Goal: Task Accomplishment & Management: Manage account settings

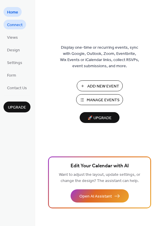
click at [13, 22] on span "Connect" at bounding box center [15, 25] width 16 height 6
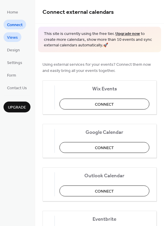
click at [17, 35] on span "Views" at bounding box center [12, 38] width 11 height 6
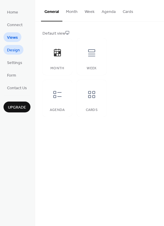
click at [16, 52] on span "Design" at bounding box center [13, 50] width 13 height 6
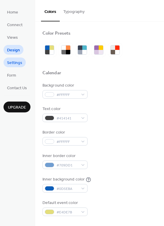
click at [14, 60] on span "Settings" at bounding box center [14, 63] width 15 height 6
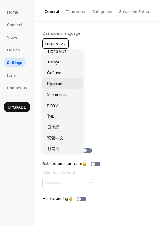
scroll to position [147, 0]
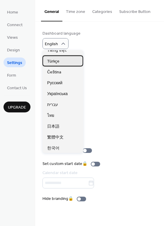
click at [57, 62] on span "Türkçe" at bounding box center [53, 61] width 12 height 6
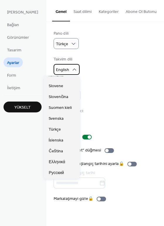
scroll to position [206, 0]
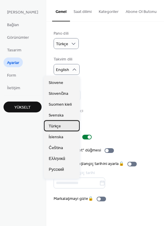
click at [59, 128] on span "Türkçe" at bounding box center [55, 126] width 12 height 6
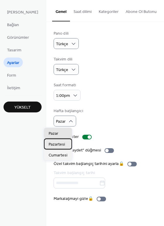
click at [58, 144] on span "Pazartesi" at bounding box center [57, 145] width 16 height 6
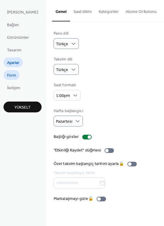
click at [15, 76] on span "Form" at bounding box center [11, 76] width 9 height 6
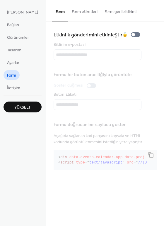
click at [18, 102] on button "Yükselt" at bounding box center [23, 107] width 38 height 11
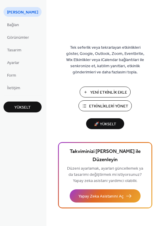
click at [99, 90] on span "Yeni Etkinlik Ekle" at bounding box center [108, 93] width 37 height 6
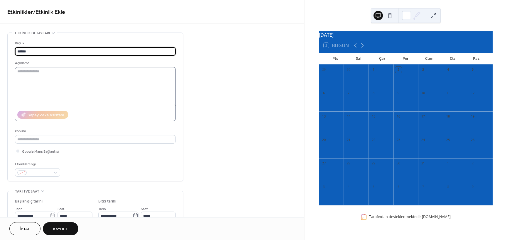
type input "******"
click at [38, 83] on textarea at bounding box center [95, 86] width 161 height 39
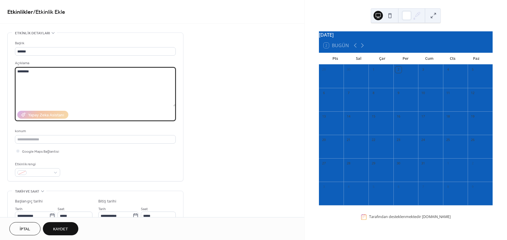
type textarea "********"
click at [218, 148] on div "**********" at bounding box center [152, 212] width 304 height 359
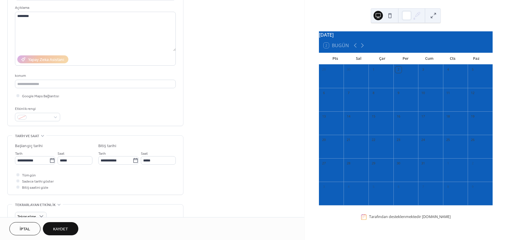
scroll to position [59, 0]
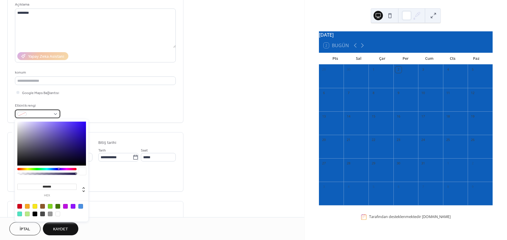
click at [59, 113] on div at bounding box center [37, 114] width 45 height 9
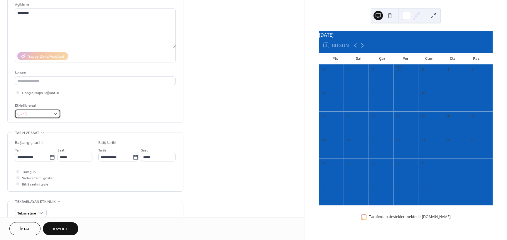
click at [59, 113] on div at bounding box center [37, 114] width 45 height 9
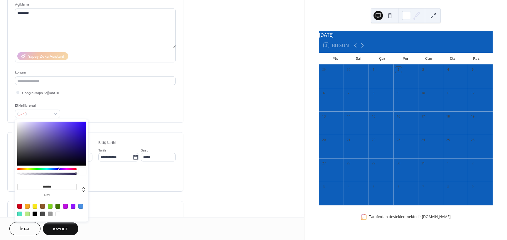
click at [201, 118] on div "**********" at bounding box center [152, 153] width 304 height 359
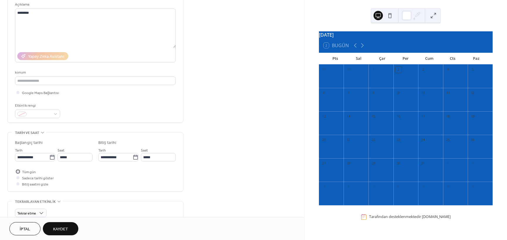
click at [27, 172] on span "Tüm gün" at bounding box center [29, 172] width 14 height 6
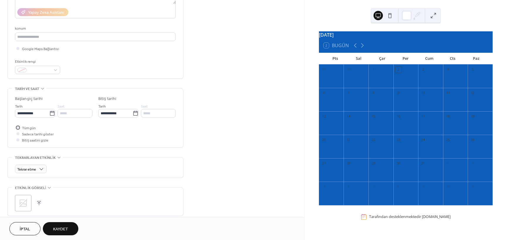
scroll to position [117, 0]
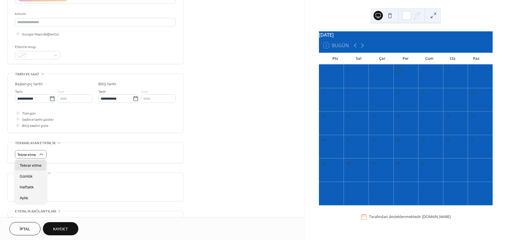
click at [237, 145] on div "**********" at bounding box center [152, 94] width 304 height 359
click at [60, 144] on icon at bounding box center [59, 143] width 5 height 5
click at [60, 144] on div "•••" at bounding box center [96, 149] width 176 height 12
click at [30, 154] on span "Tekrar etme" at bounding box center [26, 155] width 19 height 7
click at [207, 150] on div "**********" at bounding box center [152, 94] width 304 height 359
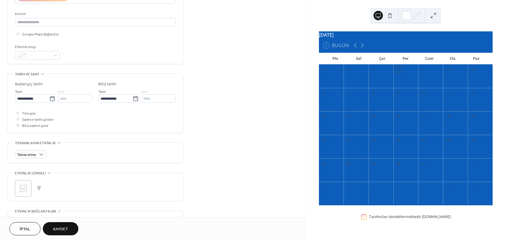
click at [29, 189] on div ";" at bounding box center [23, 189] width 16 height 16
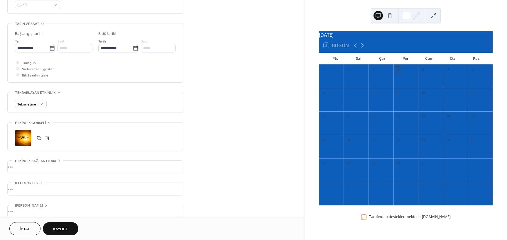
scroll to position [174, 0]
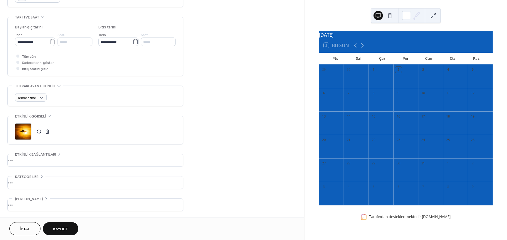
click at [60, 229] on span "Kaydet" at bounding box center [60, 230] width 15 height 6
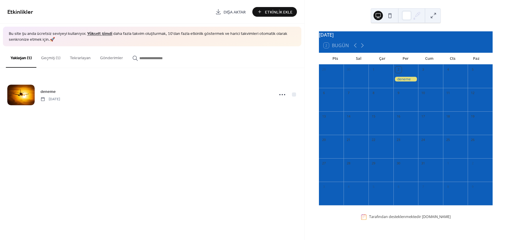
click at [71, 56] on button "Tekrarlayan" at bounding box center [80, 56] width 30 height 21
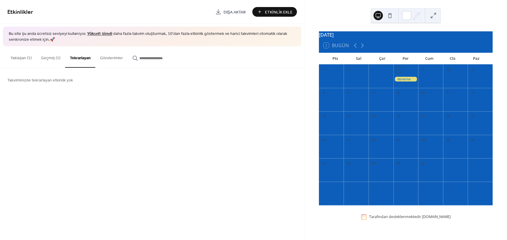
click at [102, 58] on button "Gönderimler" at bounding box center [111, 56] width 32 height 21
click at [26, 60] on button "Yaklaşan (1)" at bounding box center [21, 56] width 31 height 21
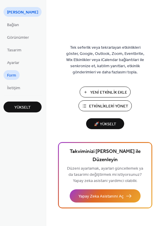
click at [16, 75] on span "Form" at bounding box center [11, 76] width 9 height 6
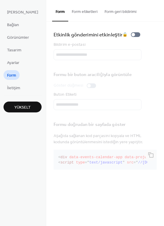
click at [73, 12] on button "Form etiketleri" at bounding box center [84, 10] width 33 height 21
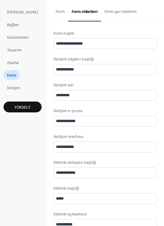
click at [101, 11] on button "Form geri bildirimi" at bounding box center [120, 10] width 39 height 21
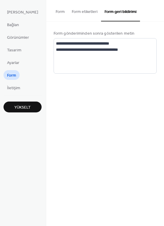
click at [57, 11] on button "Form" at bounding box center [60, 10] width 16 height 21
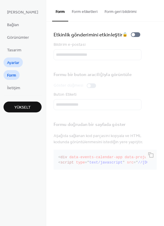
click at [13, 66] on span "Ayarlar" at bounding box center [13, 63] width 12 height 6
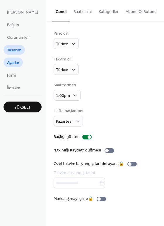
click at [18, 53] on span "Tasarım" at bounding box center [14, 50] width 14 height 6
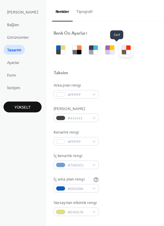
click at [122, 48] on div at bounding box center [124, 48] width 4 height 4
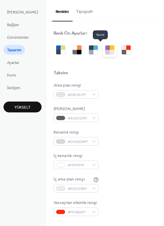
click at [110, 51] on div at bounding box center [112, 52] width 4 height 4
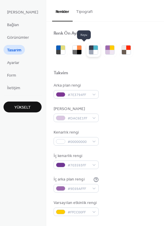
click at [94, 51] on div at bounding box center [96, 52] width 4 height 4
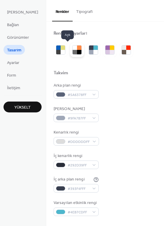
click at [73, 50] on div at bounding box center [75, 48] width 4 height 4
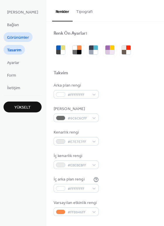
click at [19, 39] on span "Görünümler" at bounding box center [18, 38] width 22 height 6
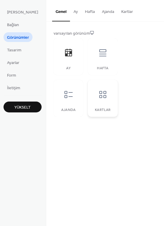
click at [94, 94] on div at bounding box center [103, 95] width 18 height 18
click at [58, 107] on div "Ajanda" at bounding box center [69, 98] width 30 height 37
click at [100, 56] on icon at bounding box center [103, 52] width 7 height 7
click at [98, 90] on icon at bounding box center [102, 94] width 9 height 9
click at [11, 22] on span "Bağlan" at bounding box center [13, 25] width 12 height 6
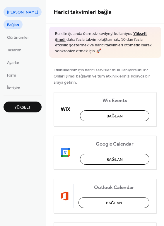
click at [16, 14] on span "[PERSON_NAME]" at bounding box center [22, 12] width 31 height 6
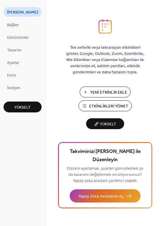
click at [104, 105] on span "Etkinlikleri Yönet" at bounding box center [109, 106] width 40 height 6
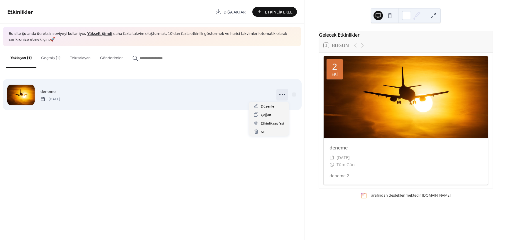
click at [285, 95] on circle at bounding box center [284, 94] width 1 height 1
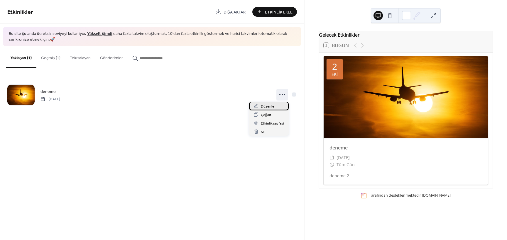
click at [262, 107] on span "Düzenle" at bounding box center [268, 107] width 14 height 6
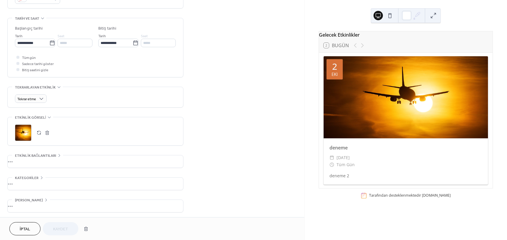
scroll to position [174, 0]
click at [71, 92] on div "Tekrar etme" at bounding box center [95, 96] width 161 height 20
click at [38, 158] on div "•••" at bounding box center [96, 160] width 176 height 12
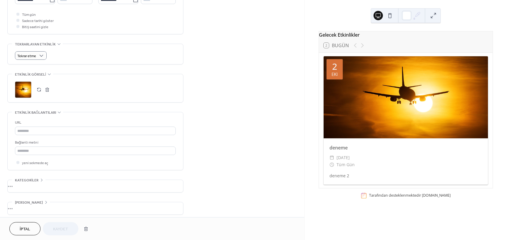
scroll to position [220, 0]
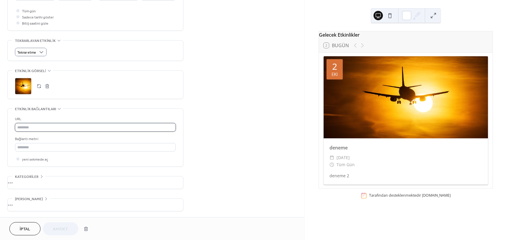
click at [30, 129] on input "text" at bounding box center [95, 127] width 161 height 9
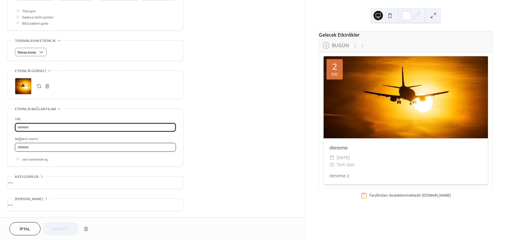
click at [38, 148] on input "text" at bounding box center [95, 147] width 161 height 9
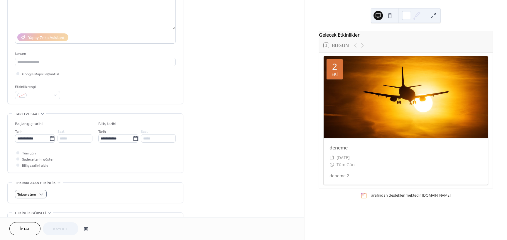
scroll to position [73, 0]
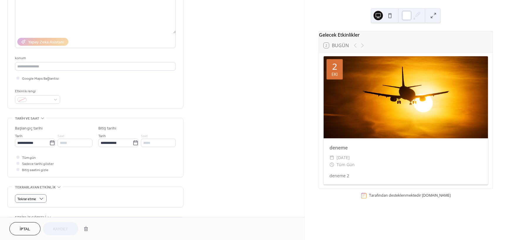
click at [405, 14] on div at bounding box center [406, 15] width 9 height 9
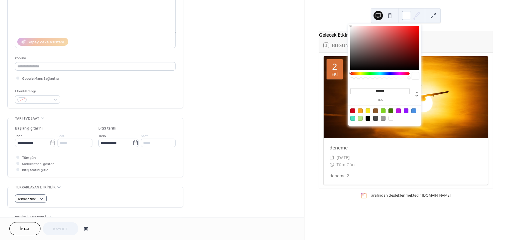
click at [405, 14] on div at bounding box center [406, 15] width 9 height 9
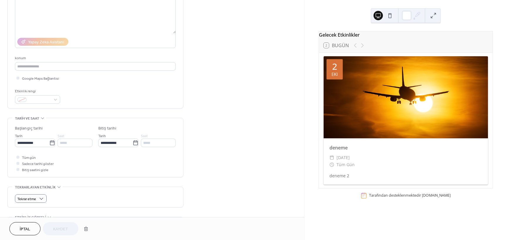
click at [23, 227] on span "İptal" at bounding box center [25, 230] width 11 height 6
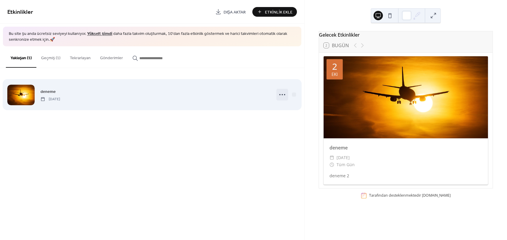
click at [279, 94] on icon at bounding box center [282, 94] width 9 height 9
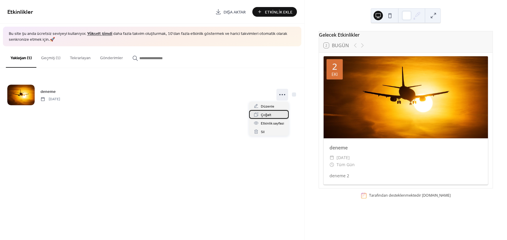
click at [274, 115] on div "Çoğalt" at bounding box center [269, 114] width 40 height 9
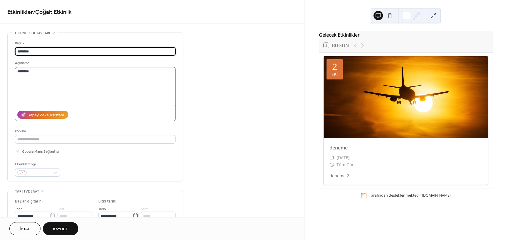
type input "********"
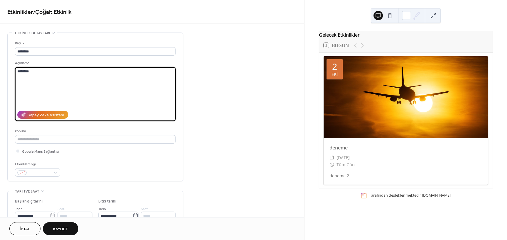
click at [60, 74] on textarea "********" at bounding box center [95, 86] width 161 height 39
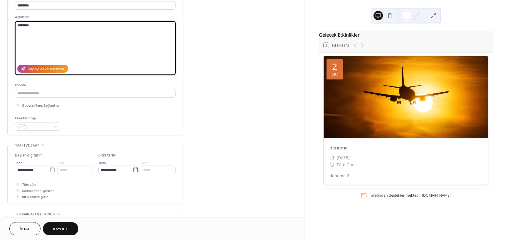
scroll to position [59, 0]
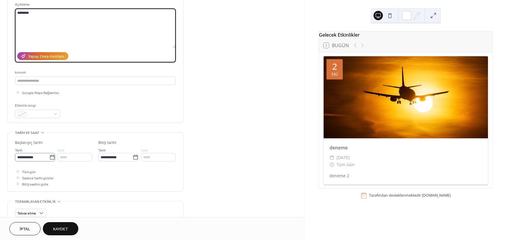
type textarea "********"
click at [53, 158] on icon at bounding box center [52, 158] width 6 height 6
click at [49, 158] on input "**********" at bounding box center [32, 157] width 34 height 9
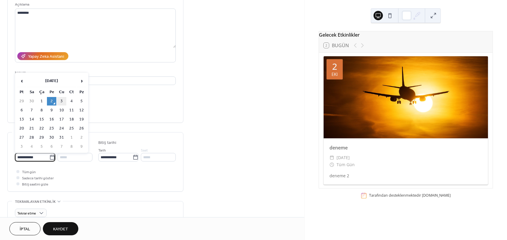
click at [62, 100] on td "3" at bounding box center [61, 101] width 9 height 9
type input "**********"
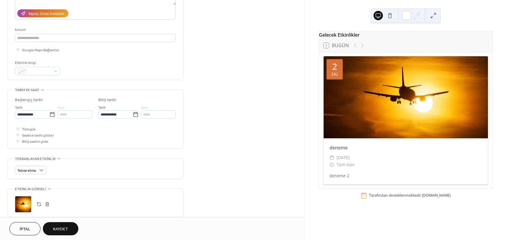
scroll to position [147, 0]
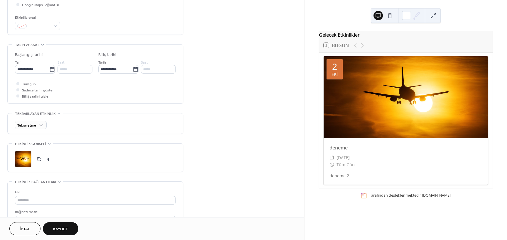
click at [37, 158] on button "button" at bounding box center [39, 159] width 8 height 8
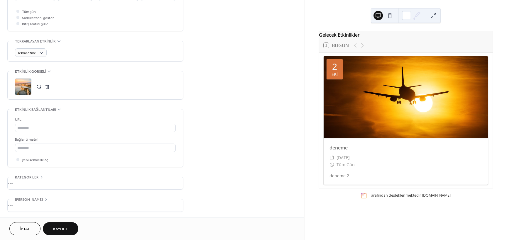
scroll to position [220, 0]
click at [63, 224] on button "Kaydet" at bounding box center [61, 229] width 36 height 13
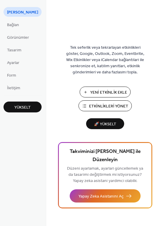
click at [114, 106] on span "Etkinlikleri Yönet" at bounding box center [109, 106] width 40 height 6
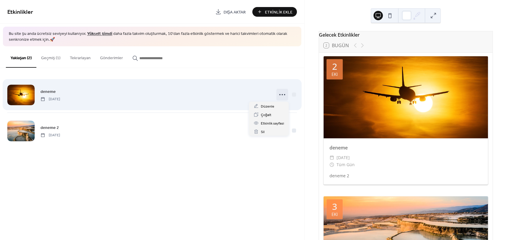
click at [280, 97] on icon at bounding box center [282, 94] width 9 height 9
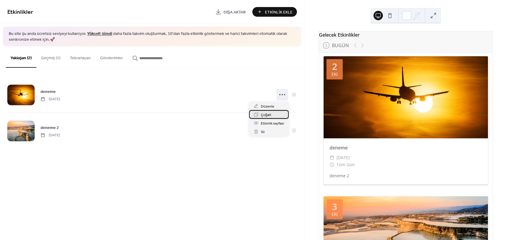
click at [270, 113] on span "Çoğalt" at bounding box center [266, 115] width 11 height 6
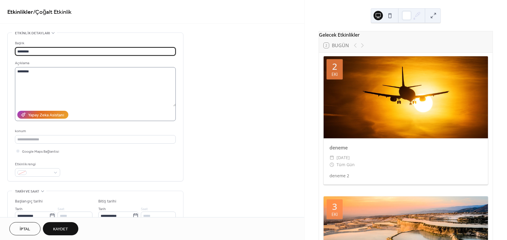
type input "********"
click at [35, 70] on textarea "********" at bounding box center [95, 86] width 161 height 39
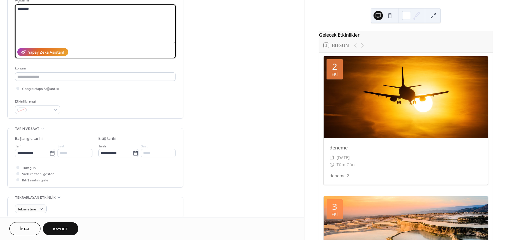
scroll to position [88, 0]
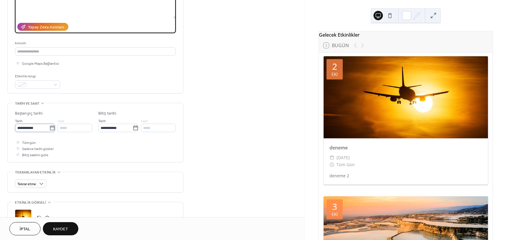
type textarea "********"
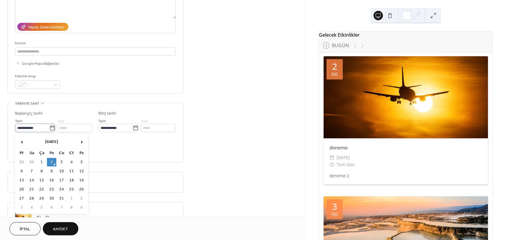
click at [50, 128] on icon at bounding box center [52, 128] width 6 height 6
click at [49, 128] on input "**********" at bounding box center [32, 128] width 34 height 9
click at [41, 162] on td "1" at bounding box center [41, 162] width 9 height 9
type input "**********"
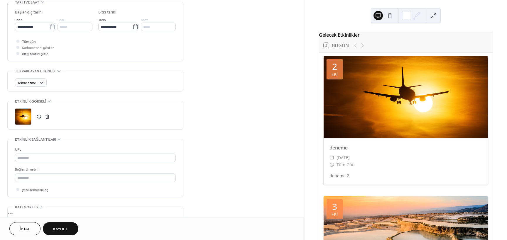
scroll to position [206, 0]
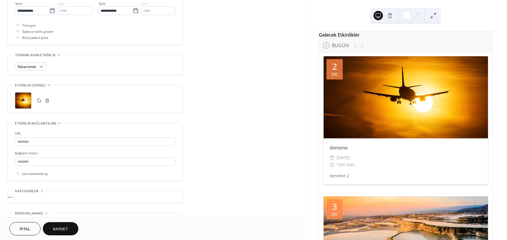
click at [38, 100] on button "button" at bounding box center [39, 101] width 8 height 8
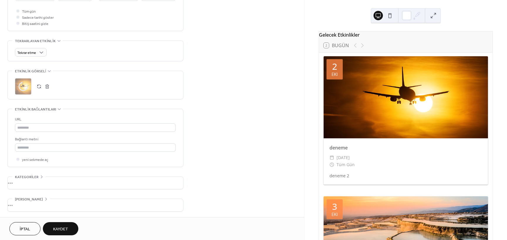
scroll to position [220, 0]
click at [71, 227] on button "Kaydet" at bounding box center [61, 229] width 36 height 13
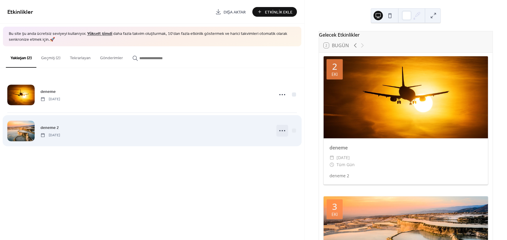
click at [281, 131] on icon at bounding box center [282, 130] width 9 height 9
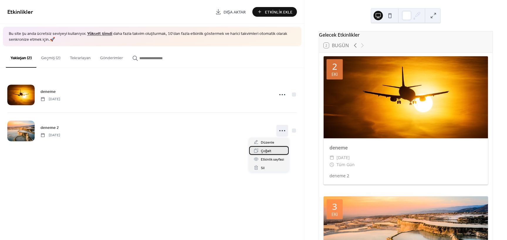
click at [270, 150] on span "Çoğalt" at bounding box center [266, 151] width 11 height 6
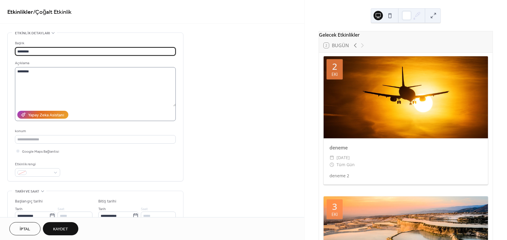
type input "********"
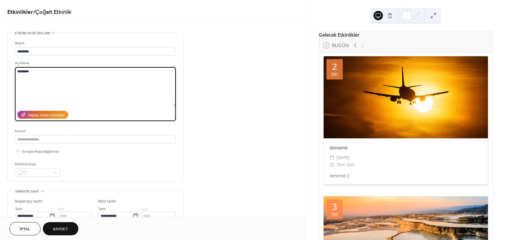
click at [52, 72] on textarea "********" at bounding box center [95, 86] width 161 height 39
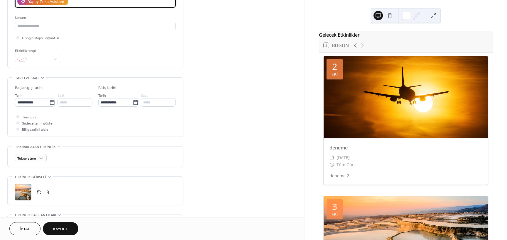
scroll to position [117, 0]
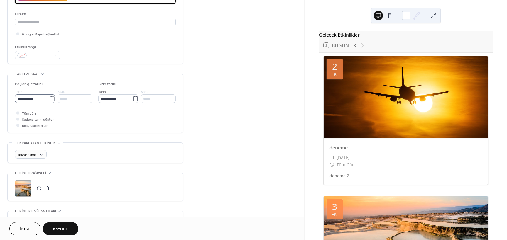
type textarea "********"
click at [51, 98] on icon at bounding box center [52, 99] width 6 height 6
click at [49, 98] on input "**********" at bounding box center [32, 99] width 34 height 9
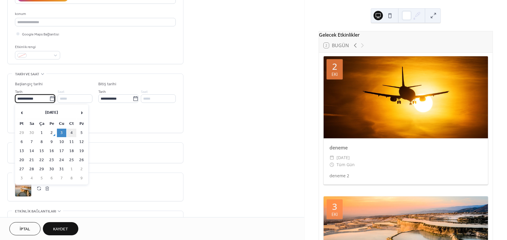
click at [74, 132] on td "4" at bounding box center [71, 133] width 9 height 9
type input "**********"
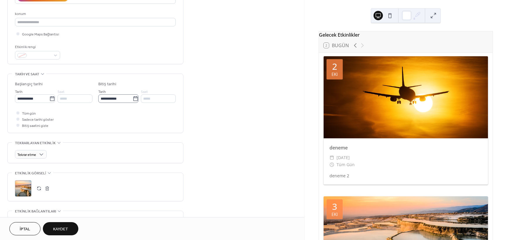
click at [136, 100] on icon at bounding box center [136, 99] width 6 height 6
click at [133, 100] on input "**********" at bounding box center [115, 99] width 34 height 9
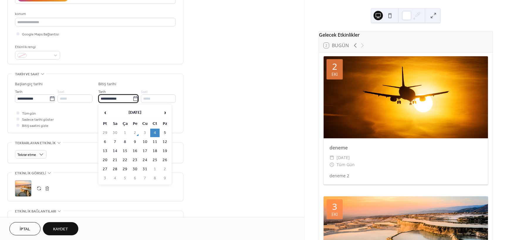
click at [152, 132] on td "4" at bounding box center [154, 133] width 9 height 9
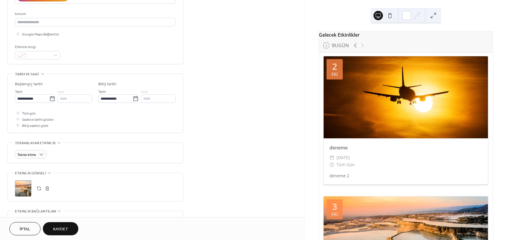
click at [38, 185] on button "button" at bounding box center [39, 189] width 8 height 8
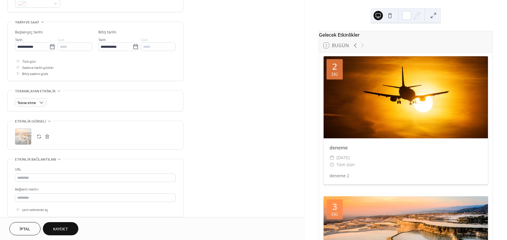
scroll to position [220, 0]
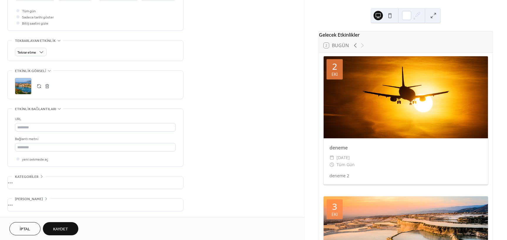
click at [68, 230] on span "Kaydet" at bounding box center [60, 230] width 15 height 6
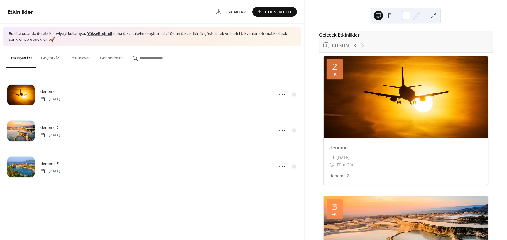
click at [39, 58] on button "Geçmiş (2)" at bounding box center [50, 56] width 29 height 21
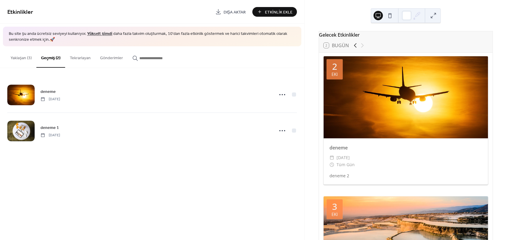
click at [354, 49] on icon at bounding box center [355, 45] width 7 height 7
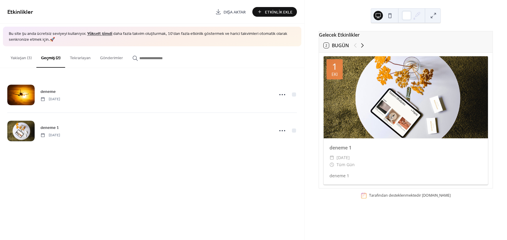
click at [361, 49] on icon at bounding box center [362, 45] width 7 height 7
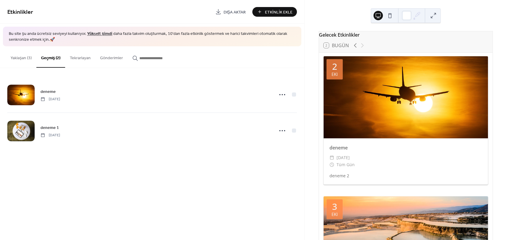
click at [361, 49] on div at bounding box center [359, 45] width 14 height 7
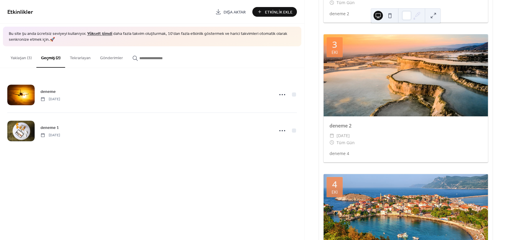
scroll to position [176, 0]
